Goal: Find specific page/section

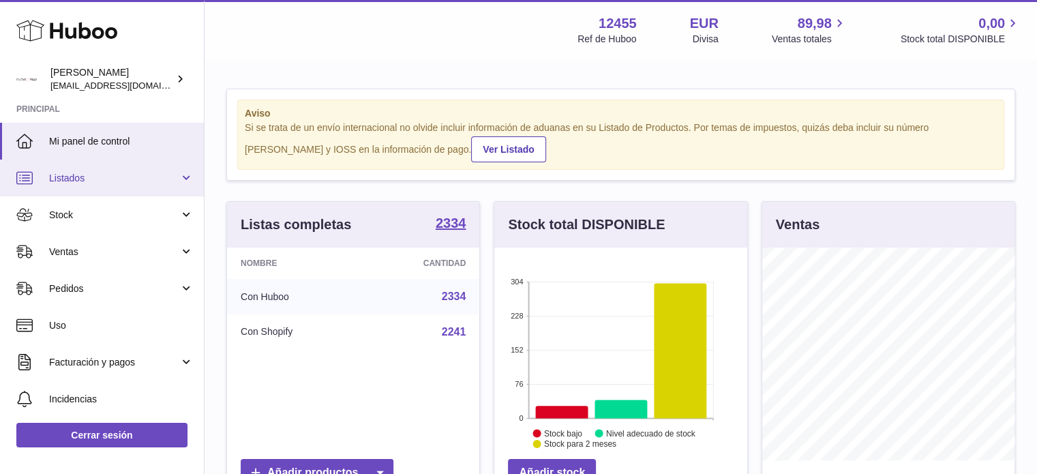
click at [87, 172] on span "Listados" at bounding box center [114, 178] width 130 height 13
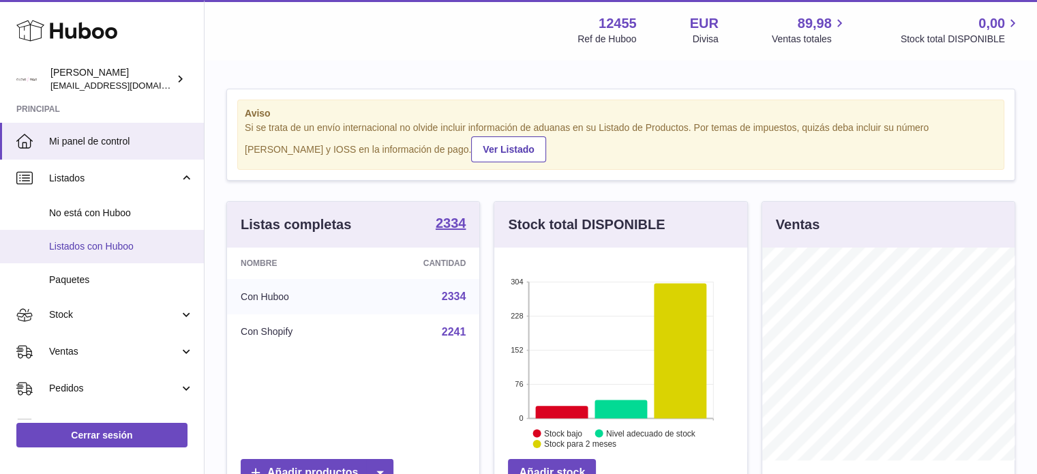
click at [84, 243] on span "Listados con Huboo" at bounding box center [121, 246] width 145 height 13
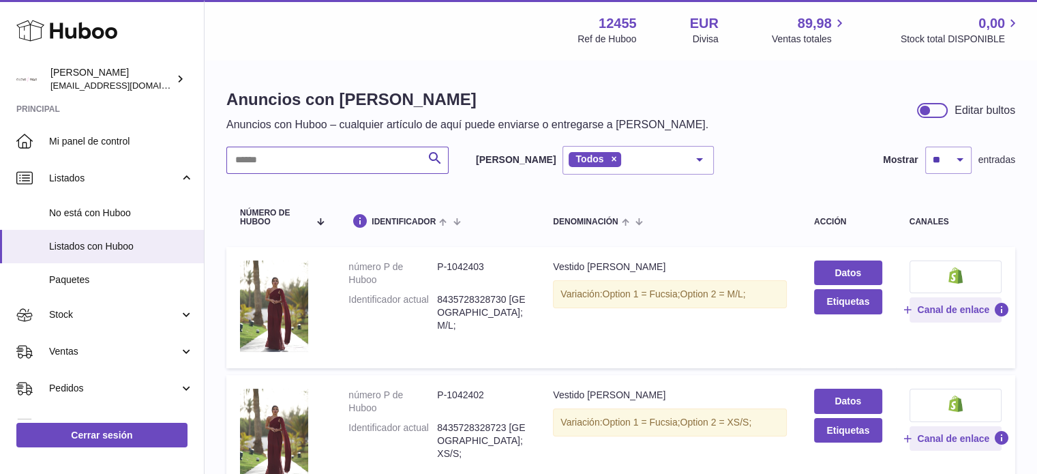
click at [338, 160] on input "text" at bounding box center [337, 160] width 222 height 27
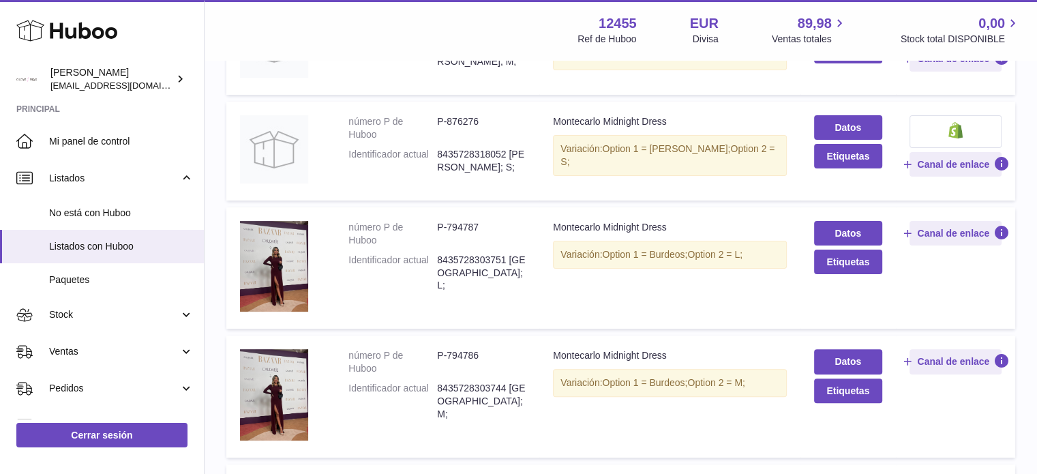
scroll to position [386, 0]
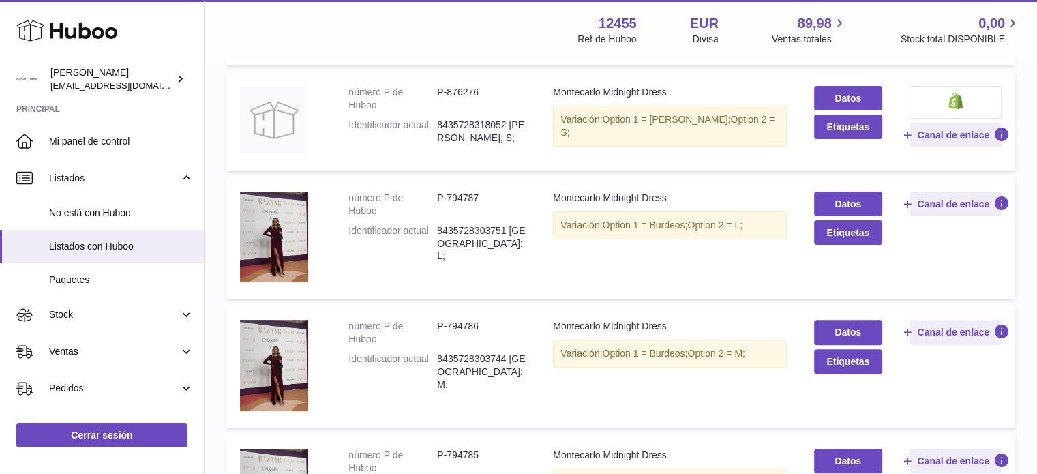
type input "**********"
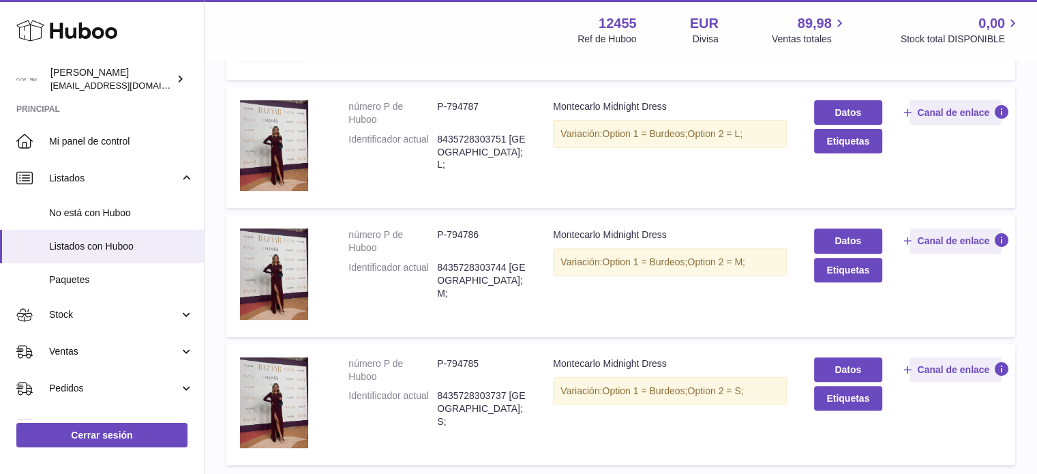
scroll to position [500, 0]
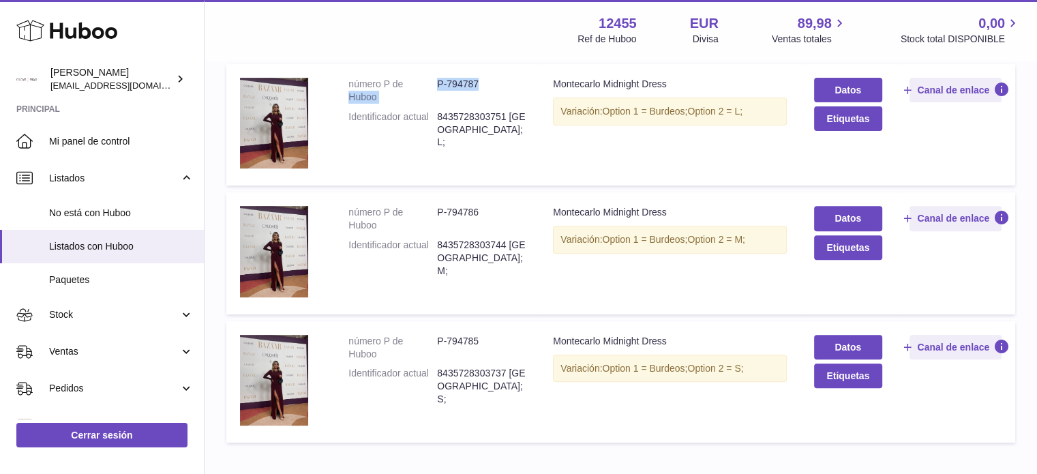
drag, startPoint x: 435, startPoint y: 78, endPoint x: 488, endPoint y: 80, distance: 53.2
click at [488, 80] on dl "número P de Huboo P-794787 Identificador actual 8435728303751 Burdeos; L;" at bounding box center [437, 117] width 177 height 78
click at [498, 92] on dd "P-794787" at bounding box center [481, 91] width 89 height 26
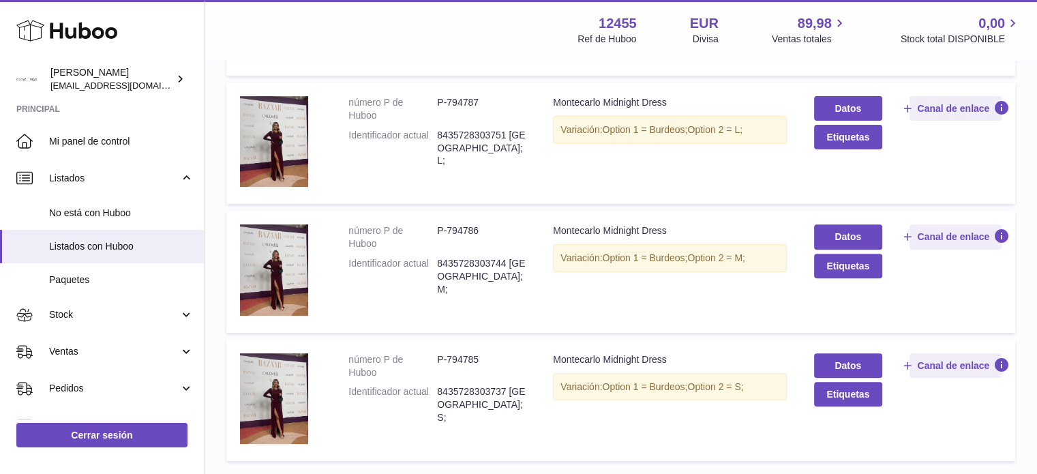
scroll to position [483, 0]
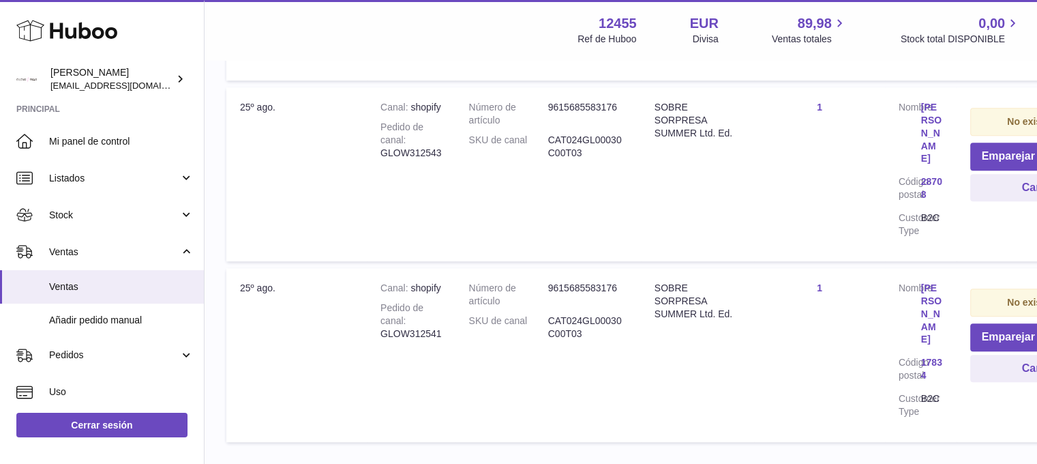
scroll to position [716, 0]
